Goal: Information Seeking & Learning: Learn about a topic

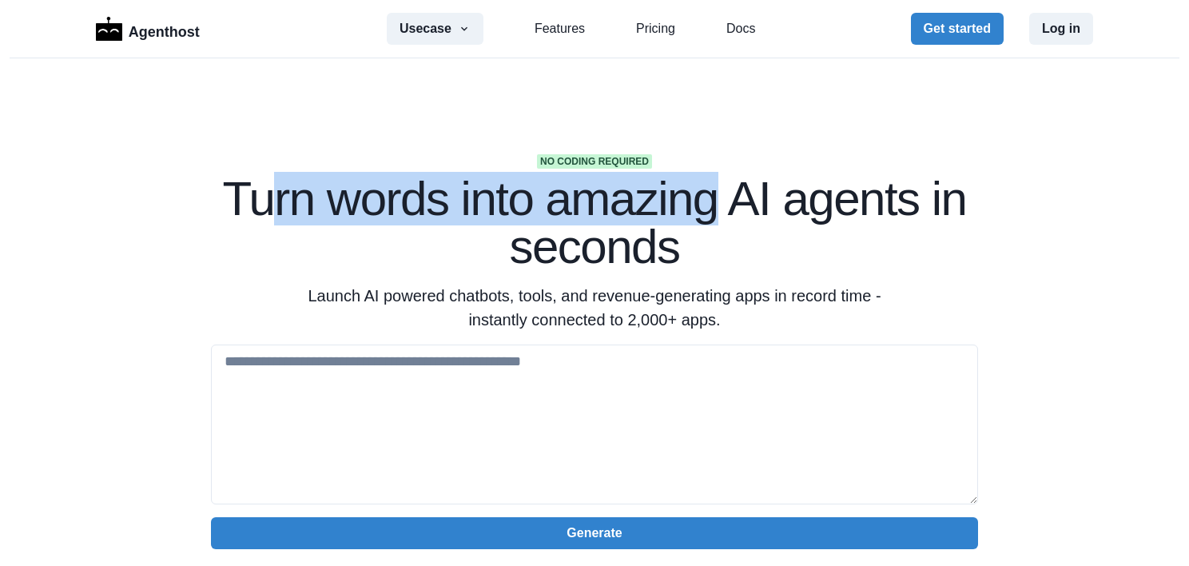
drag, startPoint x: 263, startPoint y: 204, endPoint x: 713, endPoint y: 207, distance: 449.7
click at [713, 207] on h1 "Turn words into amazing AI agents in seconds" at bounding box center [594, 223] width 767 height 96
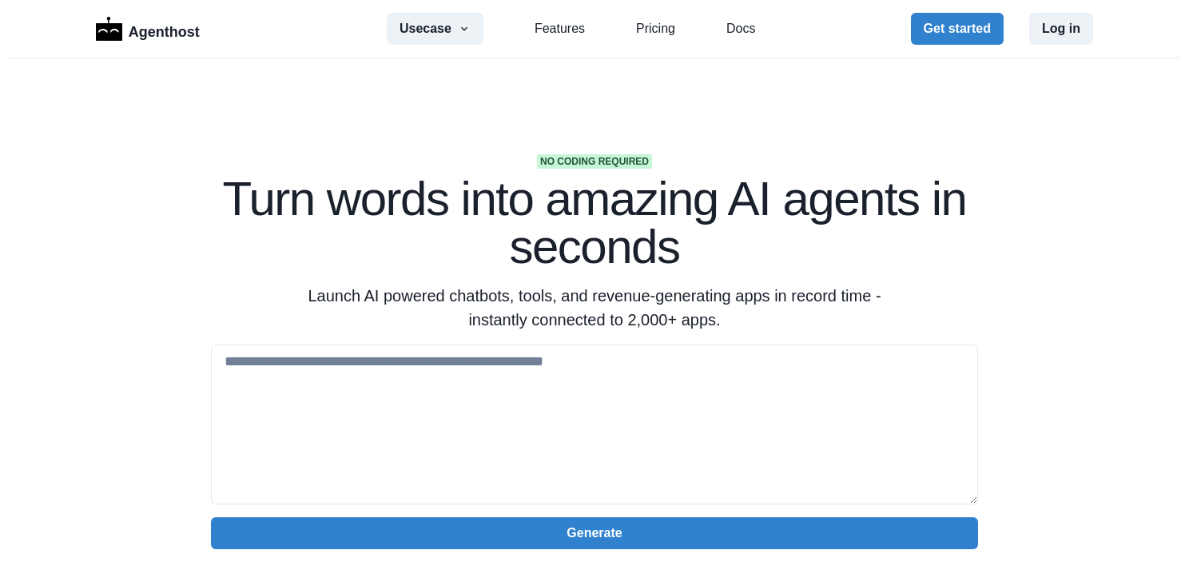
click at [572, 244] on h1 "Turn words into amazing AI agents in seconds" at bounding box center [594, 223] width 767 height 96
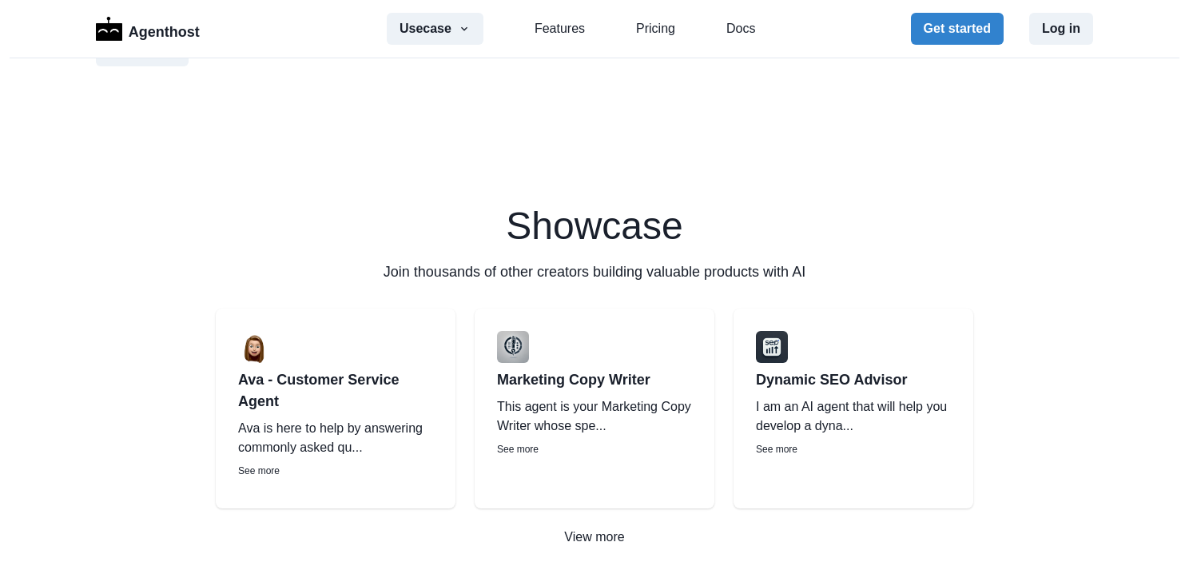
scroll to position [2396, 0]
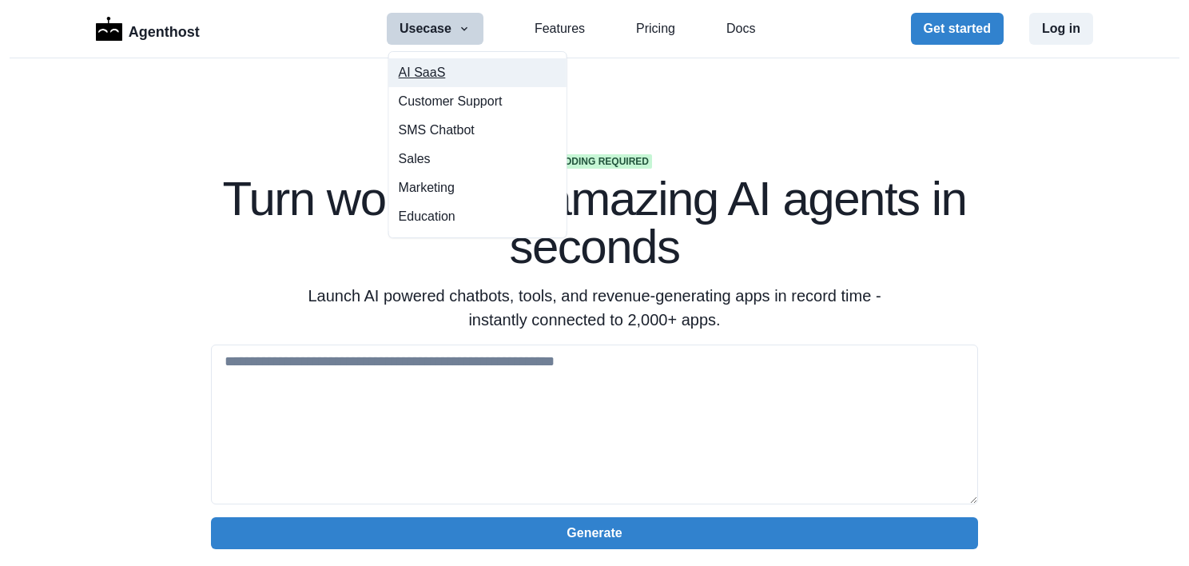
click at [423, 75] on button "AI SaaS" at bounding box center [477, 72] width 177 height 29
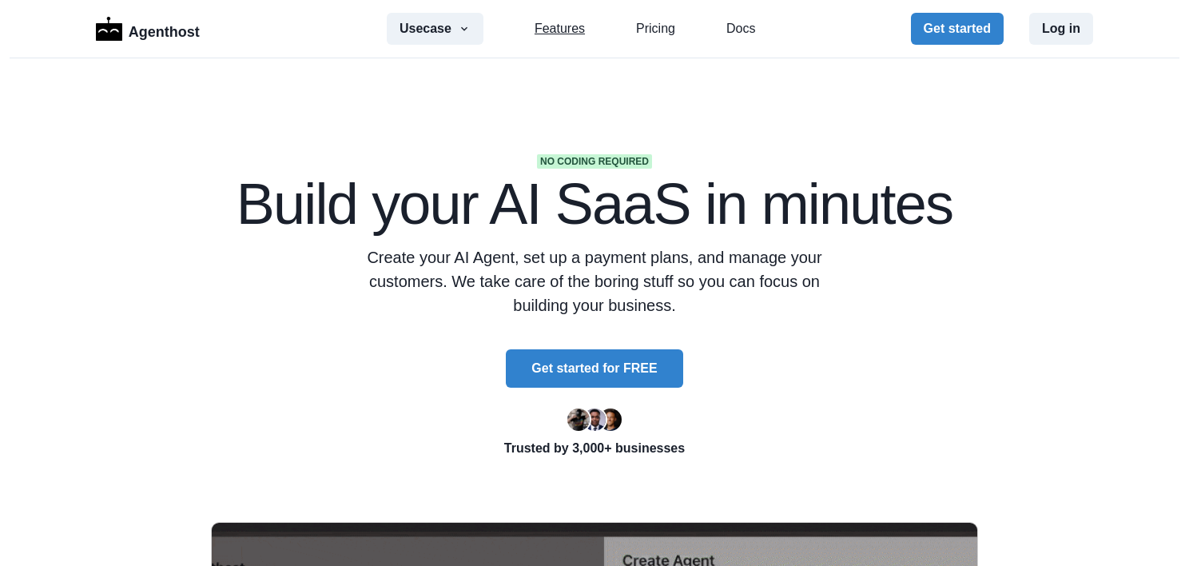
click at [568, 30] on link "Features" at bounding box center [559, 28] width 50 height 19
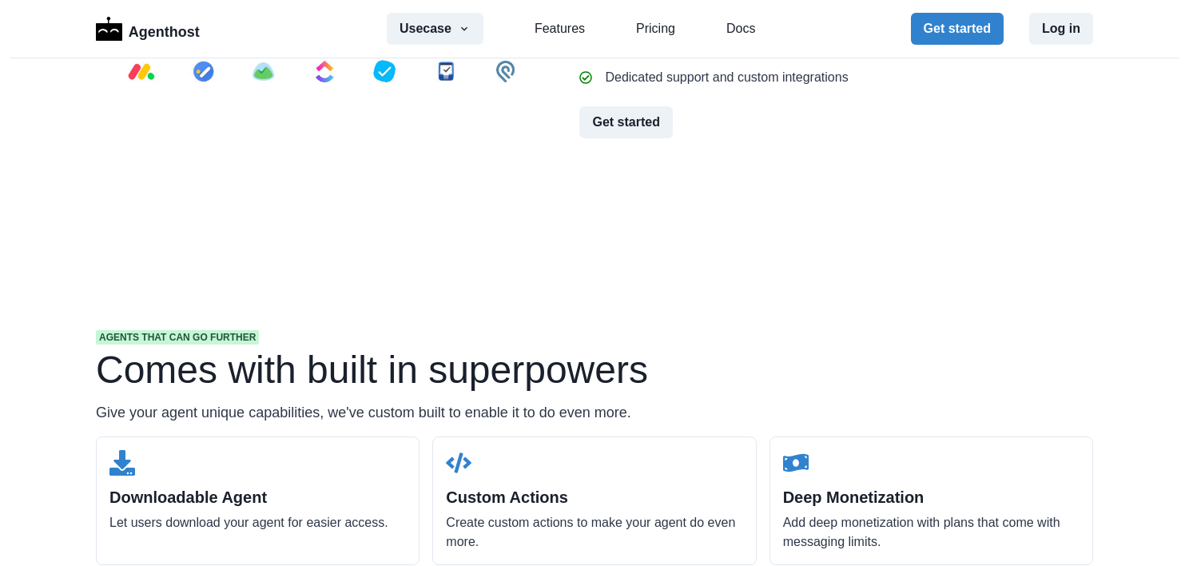
scroll to position [5566, 0]
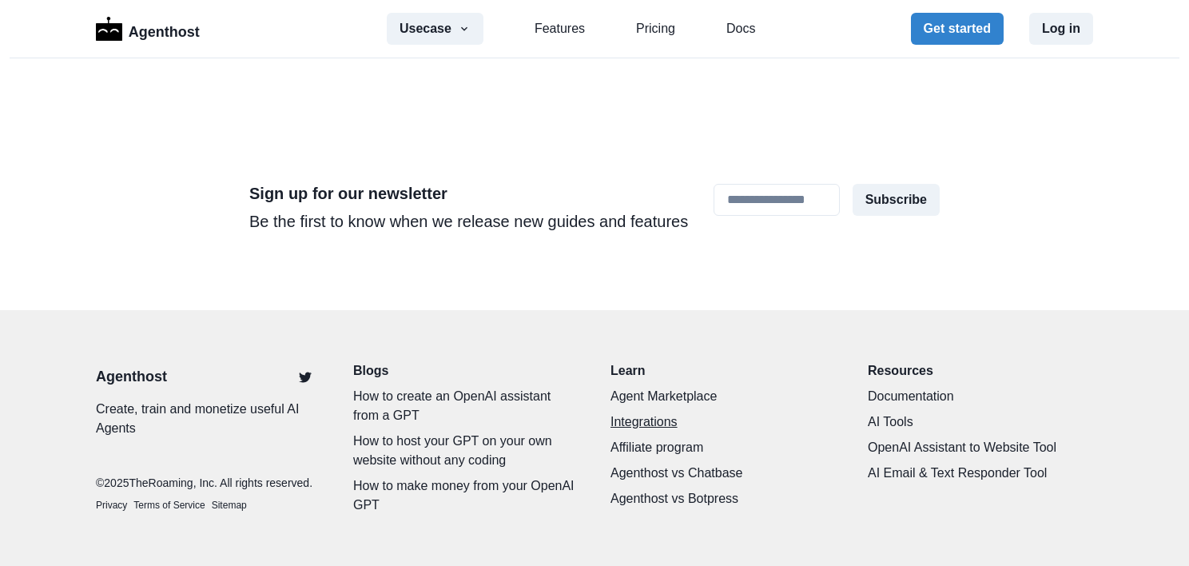
click at [629, 414] on link "Integrations" at bounding box center [722, 421] width 225 height 19
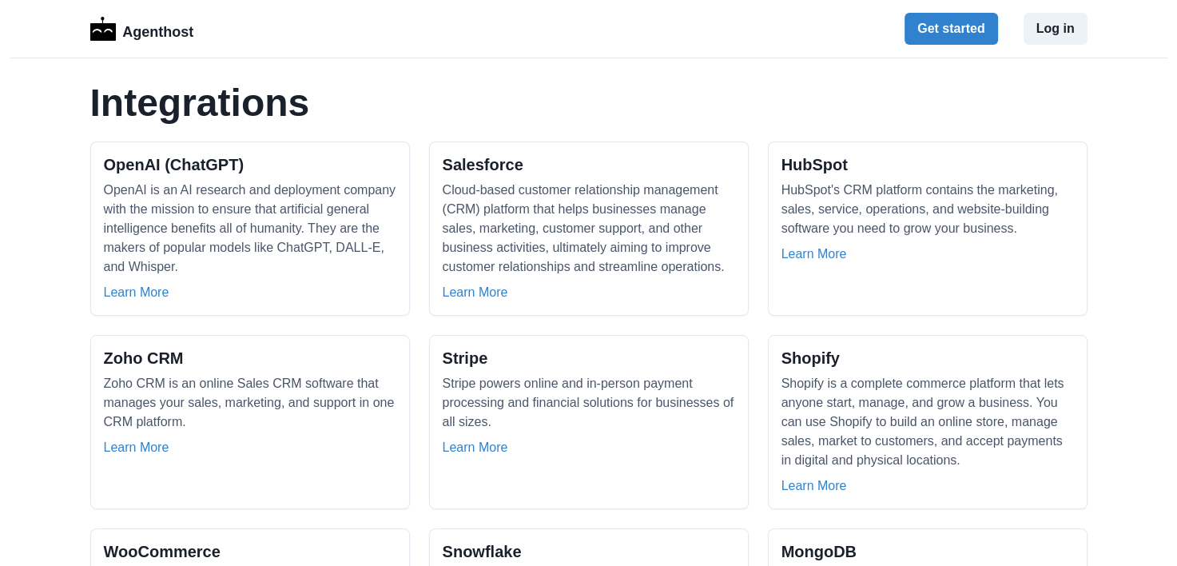
click at [233, 161] on h2 "OpenAI (ChatGPT)" at bounding box center [174, 164] width 141 height 19
click at [131, 161] on h2 "OpenAI (ChatGPT)" at bounding box center [174, 164] width 141 height 19
click at [145, 296] on link "Learn More" at bounding box center [137, 292] width 66 height 19
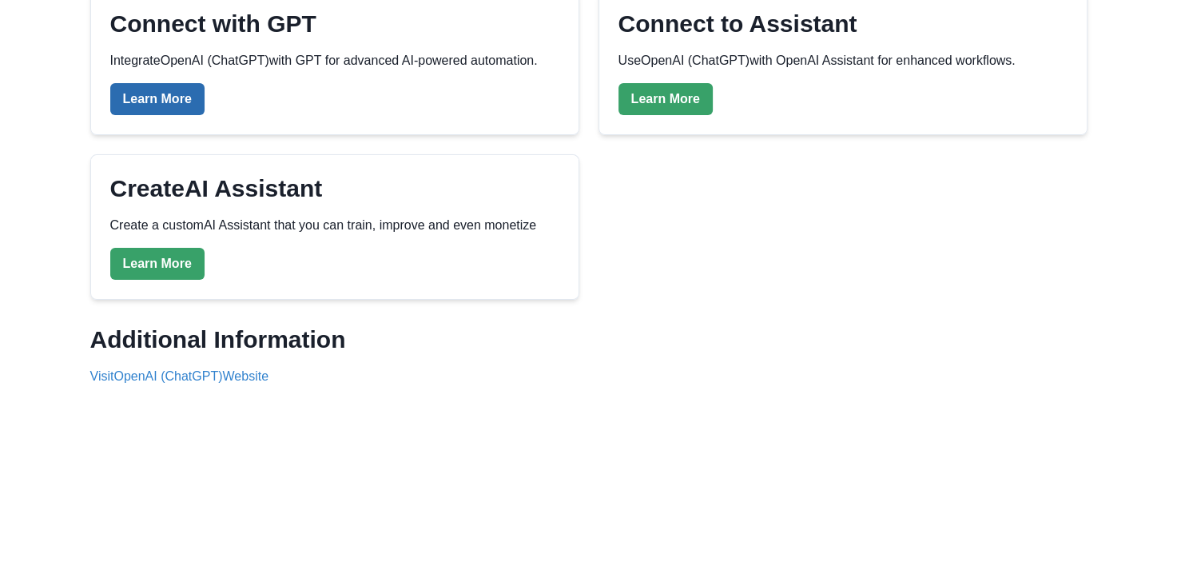
scroll to position [160, 0]
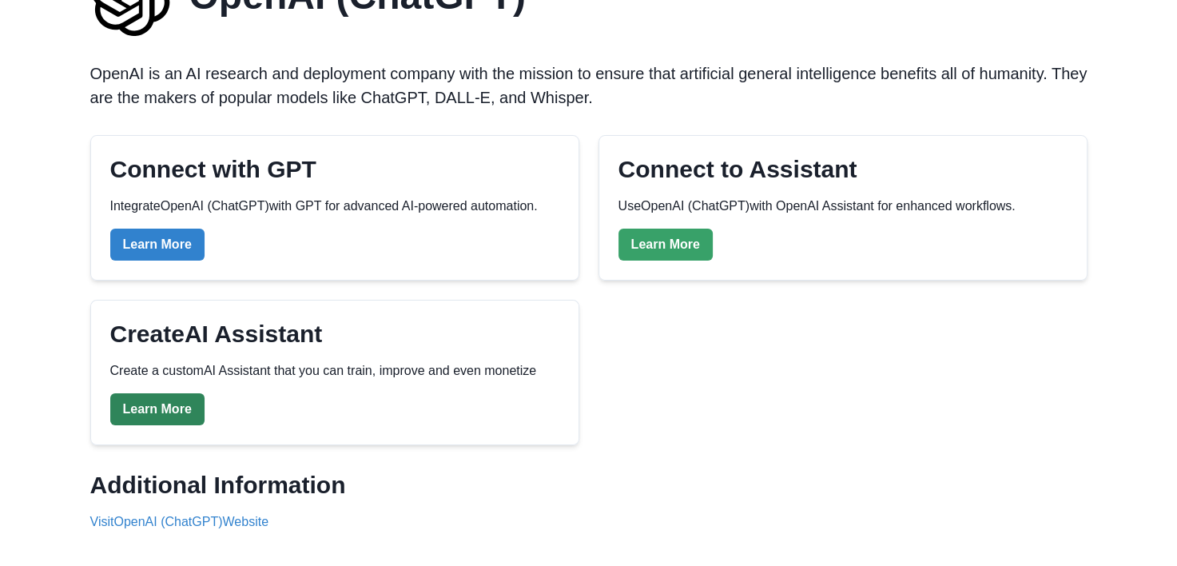
click at [165, 414] on link "Learn More" at bounding box center [157, 409] width 94 height 32
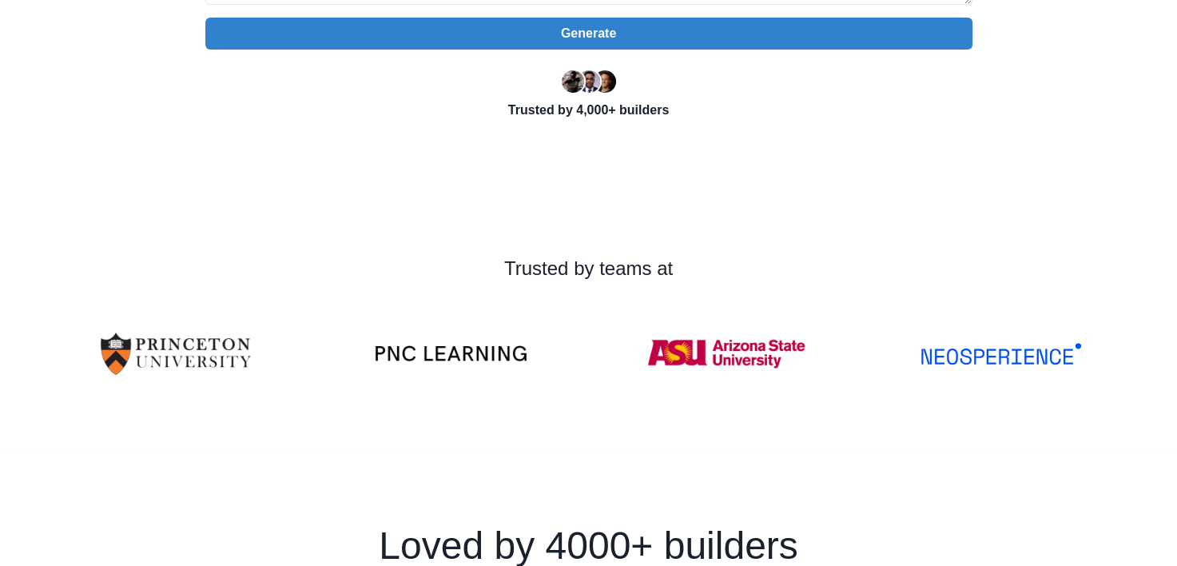
scroll to position [559, 0]
